Goal: Task Accomplishment & Management: Use online tool/utility

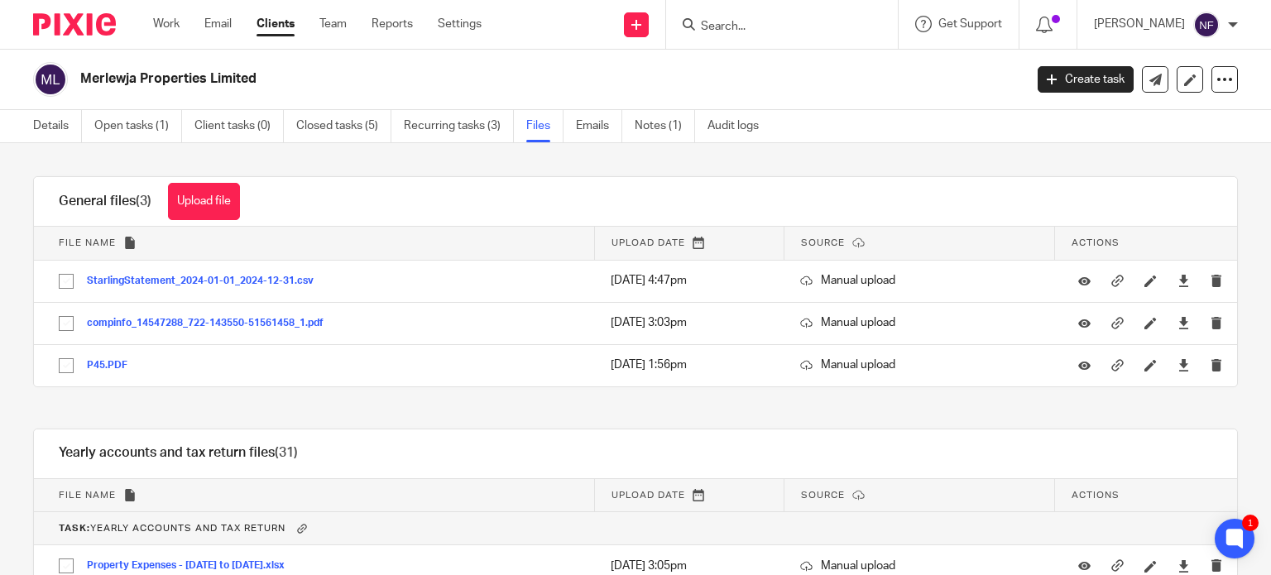
scroll to position [910, 0]
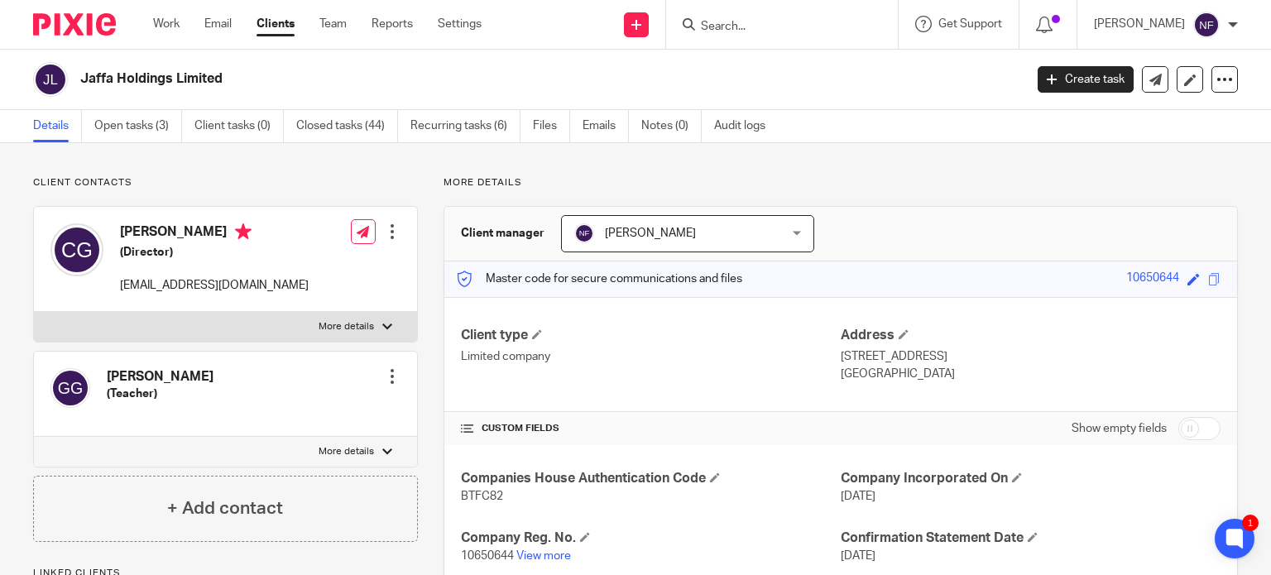
click at [752, 23] on input "Search" at bounding box center [773, 27] width 149 height 15
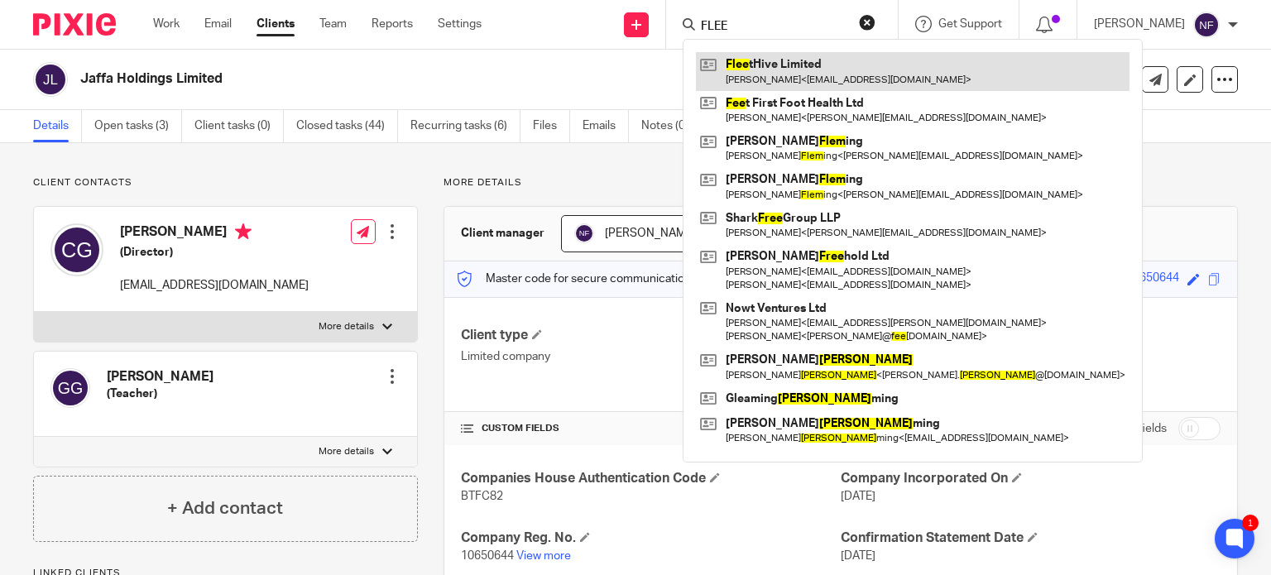
type input "FLEE"
click at [841, 65] on link at bounding box center [913, 71] width 434 height 38
click at [801, 74] on link at bounding box center [913, 71] width 434 height 38
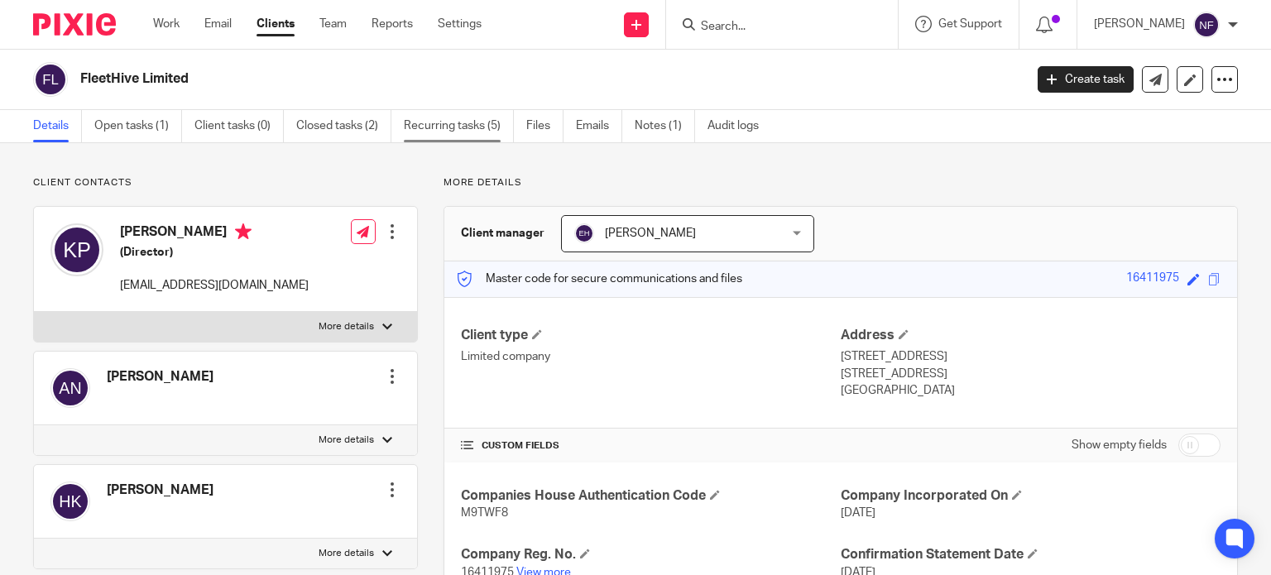
click at [469, 128] on link "Recurring tasks (5)" at bounding box center [459, 126] width 110 height 32
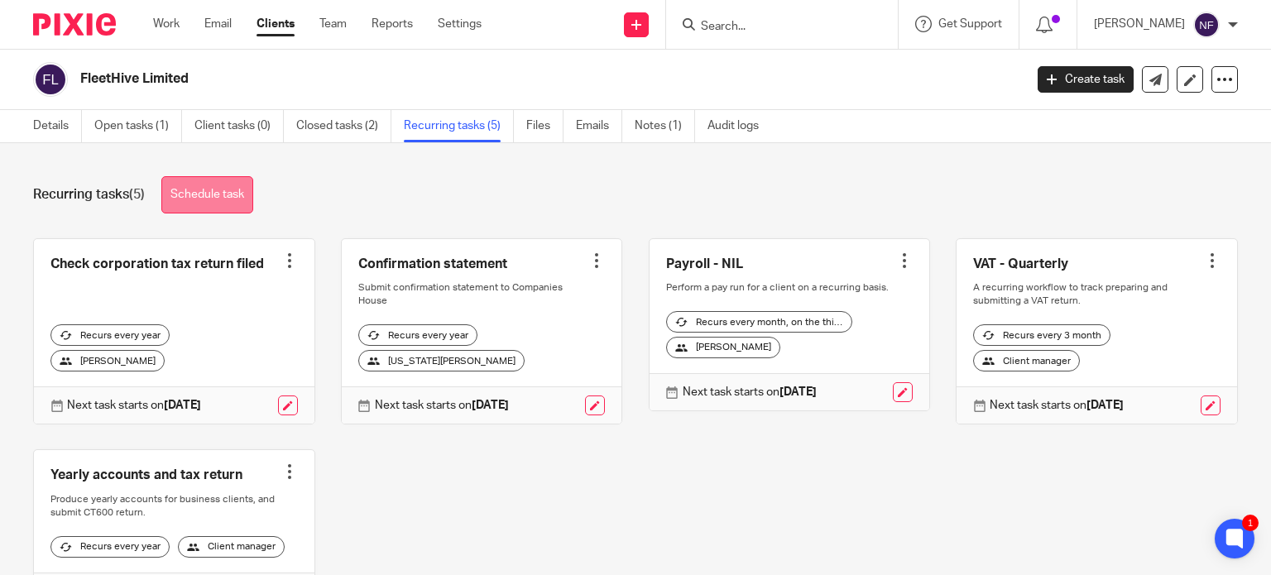
click at [215, 194] on link "Schedule task" at bounding box center [207, 194] width 92 height 37
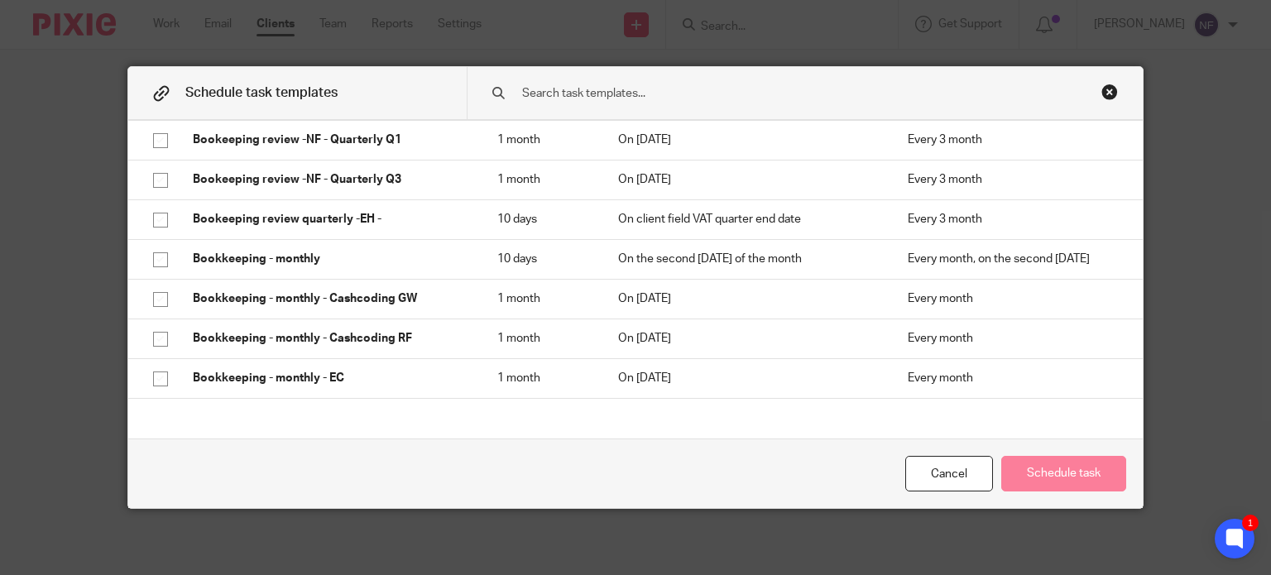
scroll to position [745, 0]
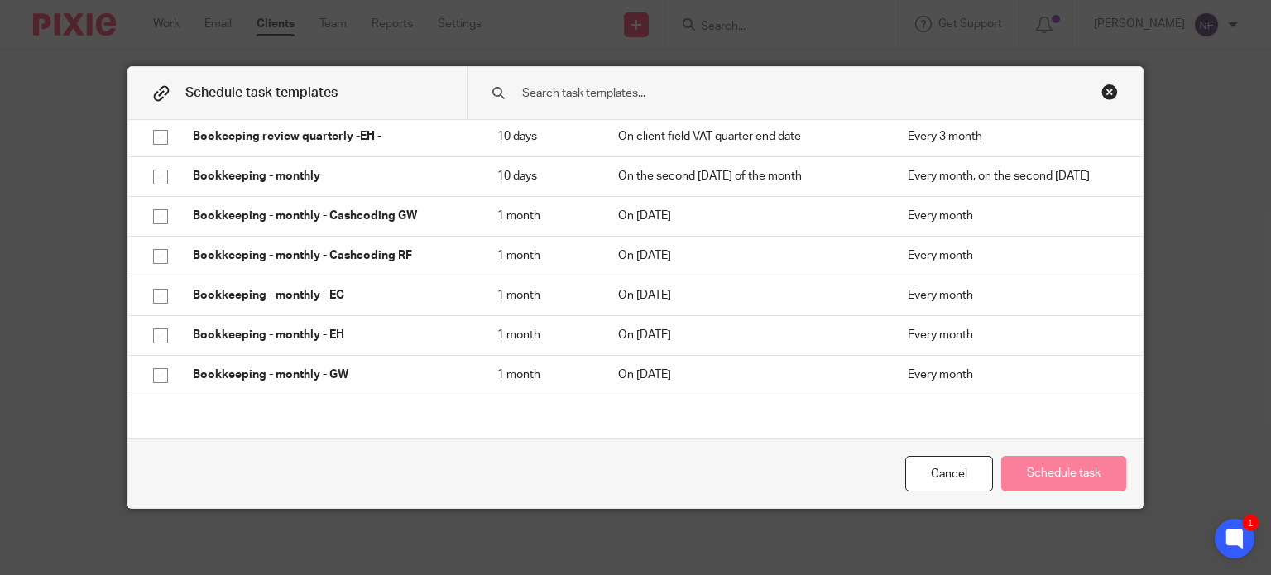
click at [362, 300] on p "Bookkeeping - monthly - EC" at bounding box center [328, 295] width 271 height 17
checkbox input "true"
click at [1073, 475] on button "Schedule task" at bounding box center [1063, 474] width 125 height 36
